Goal: Information Seeking & Learning: Learn about a topic

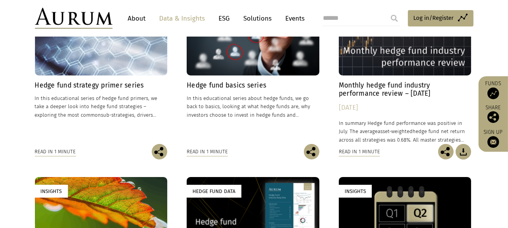
scroll to position [280, 0]
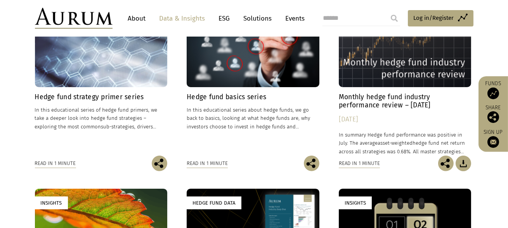
click at [360, 163] on div "Read in 1 minute" at bounding box center [359, 163] width 41 height 9
click at [374, 104] on h4 "Monthly hedge fund industry performance review – [DATE]" at bounding box center [405, 101] width 133 height 16
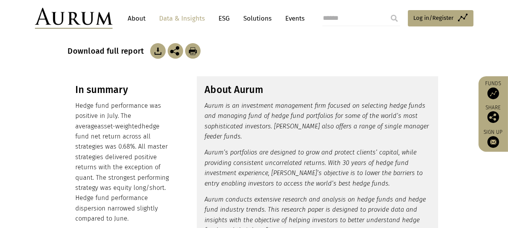
scroll to position [140, 0]
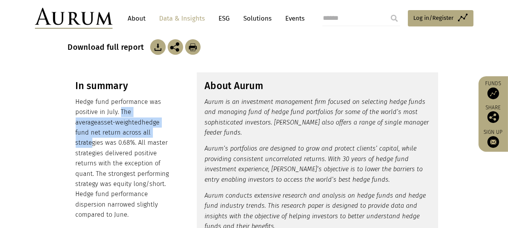
drag, startPoint x: 121, startPoint y: 113, endPoint x: 136, endPoint y: 135, distance: 26.8
click at [136, 136] on p "Hedge fund performance was positive in July. The average asset-weighted hedge f…" at bounding box center [124, 158] width 97 height 123
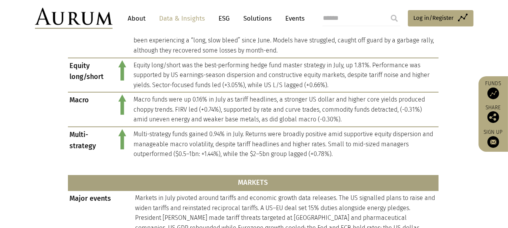
scroll to position [488, 0]
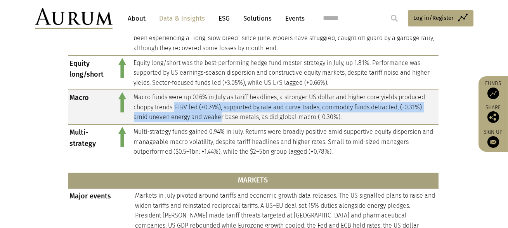
drag, startPoint x: 175, startPoint y: 106, endPoint x: 221, endPoint y: 120, distance: 47.7
click at [221, 120] on td "Macro funds were up 0.16% in July as tariff headlines, a stronger US dollar and…" at bounding box center [285, 107] width 307 height 35
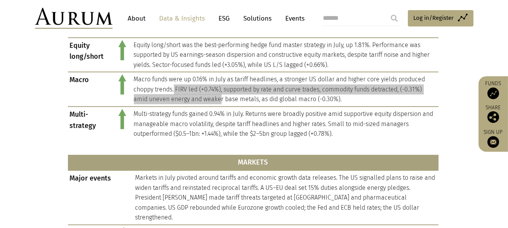
scroll to position [506, 0]
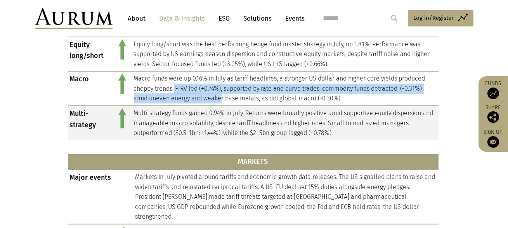
click at [160, 115] on td "Multi-strategy funds gained 0.94% in July. Returns were broadly positive amid s…" at bounding box center [285, 123] width 307 height 34
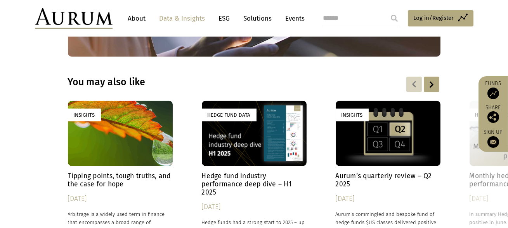
scroll to position [1120, 0]
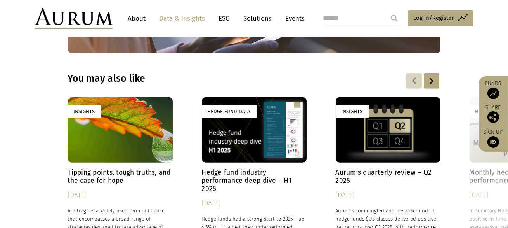
click at [172, 168] on h4 "Tipping points, tough truths, and the case for hope" at bounding box center [120, 176] width 105 height 16
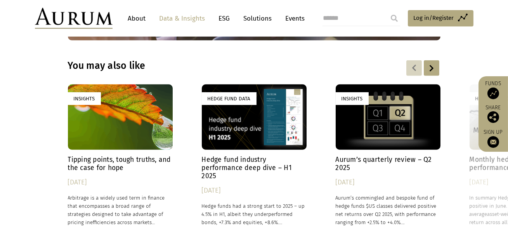
scroll to position [1133, 0]
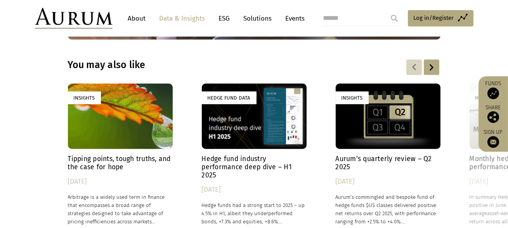
click at [219, 155] on h4 "Hedge fund industry performance deep dive – H1 2025" at bounding box center [254, 167] width 105 height 24
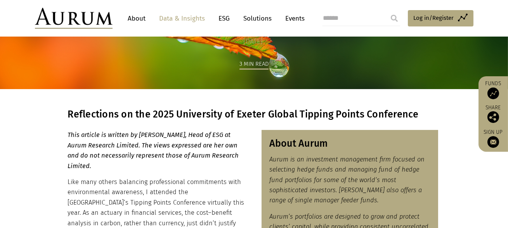
scroll to position [71, 0]
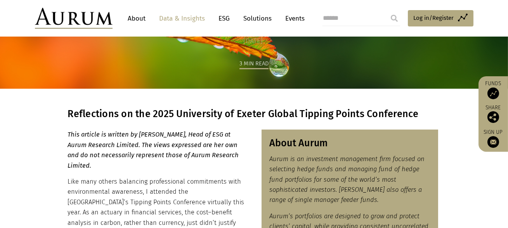
drag, startPoint x: 178, startPoint y: 117, endPoint x: 174, endPoint y: 165, distance: 49.1
click at [174, 165] on p "This article is written by Emily Forsyth-Davies, Head of ESG at Aurum Research …" at bounding box center [156, 149] width 177 height 41
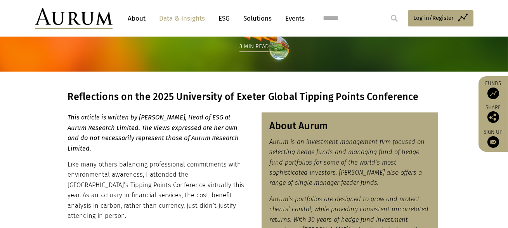
scroll to position [89, 0]
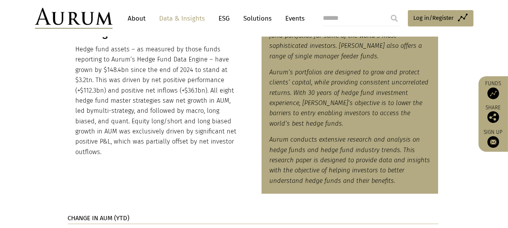
scroll to position [384, 0]
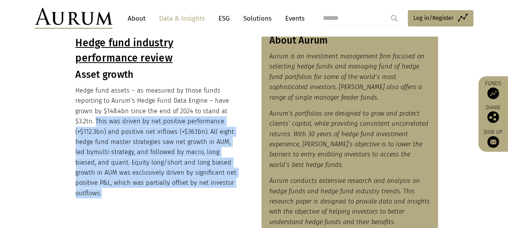
drag, startPoint x: 95, startPoint y: 120, endPoint x: 113, endPoint y: 198, distance: 81.0
click at [114, 197] on p "Hedge fund assets – as measured by those funds reporting to Aurum’s Hedge Fund …" at bounding box center [157, 141] width 162 height 113
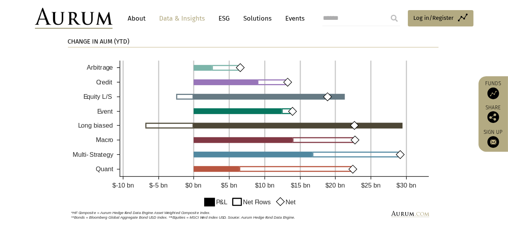
scroll to position [603, 0]
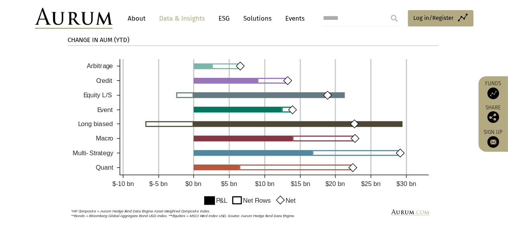
click at [207, 202] on img at bounding box center [253, 136] width 371 height 169
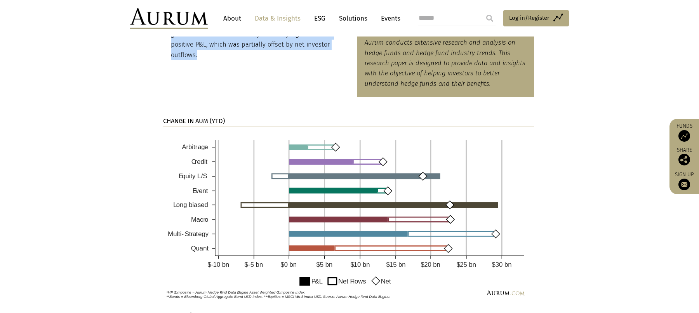
scroll to position [515, 0]
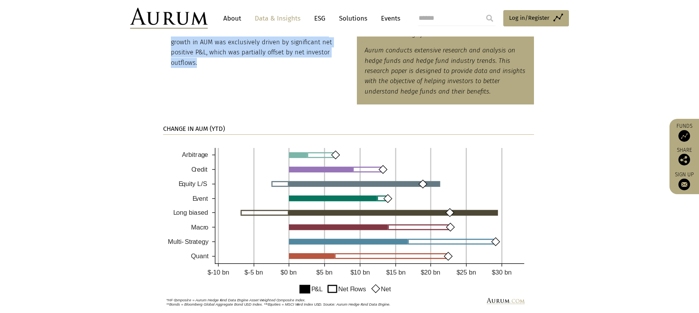
click at [166, 84] on div "Hedge fund industry performance review Asset growth Hedge fund assets – as meas…" at bounding box center [349, 1] width 388 height 208
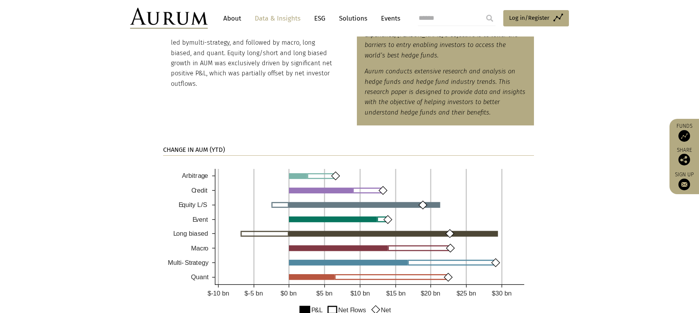
scroll to position [482, 0]
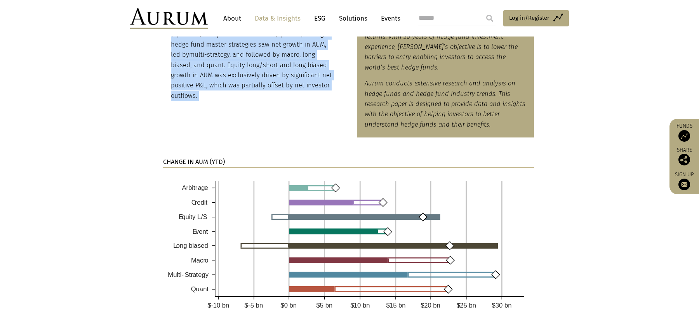
drag, startPoint x: 161, startPoint y: 64, endPoint x: 188, endPoint y: 122, distance: 63.6
click at [186, 120] on div "Hedge fund industry performance review Asset growth Hedge fund assets – as meas…" at bounding box center [349, 34] width 388 height 208
click at [188, 122] on div "Hedge fund industry performance review Asset growth Hedge fund assets – as meas…" at bounding box center [349, 34] width 388 height 208
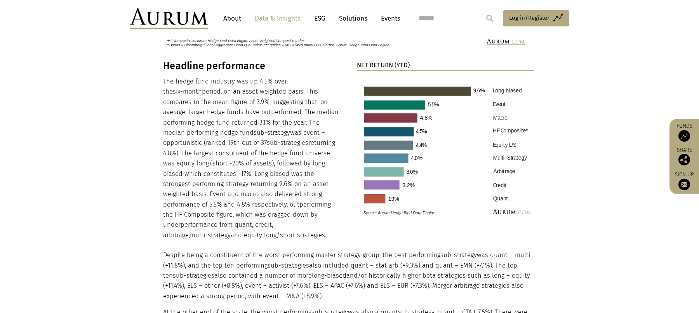
scroll to position [775, 0]
